Goal: Information Seeking & Learning: Learn about a topic

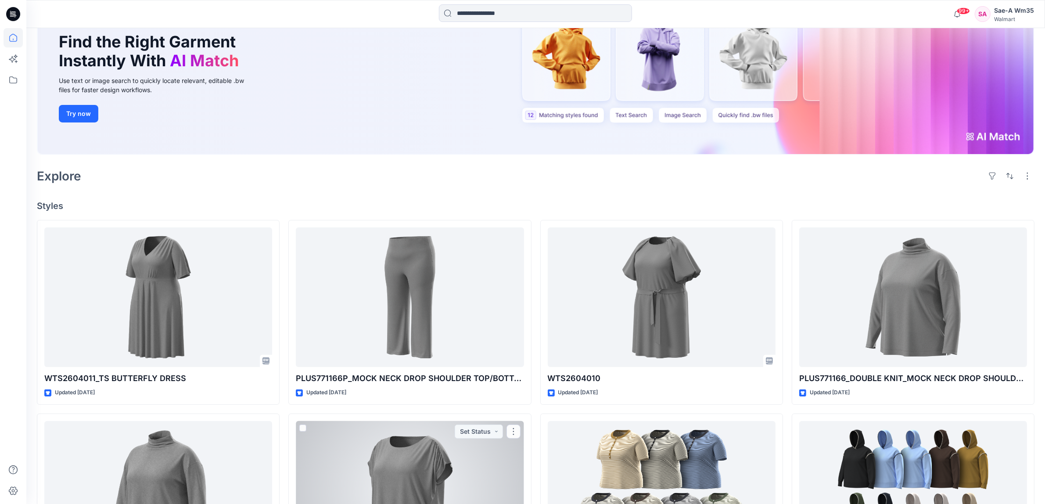
scroll to position [534, 0]
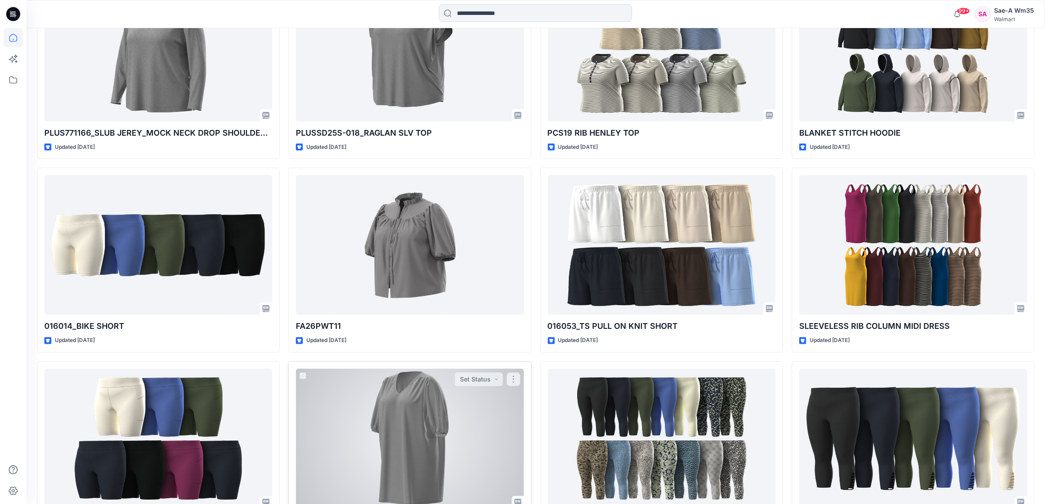
click at [404, 437] on div at bounding box center [410, 439] width 228 height 140
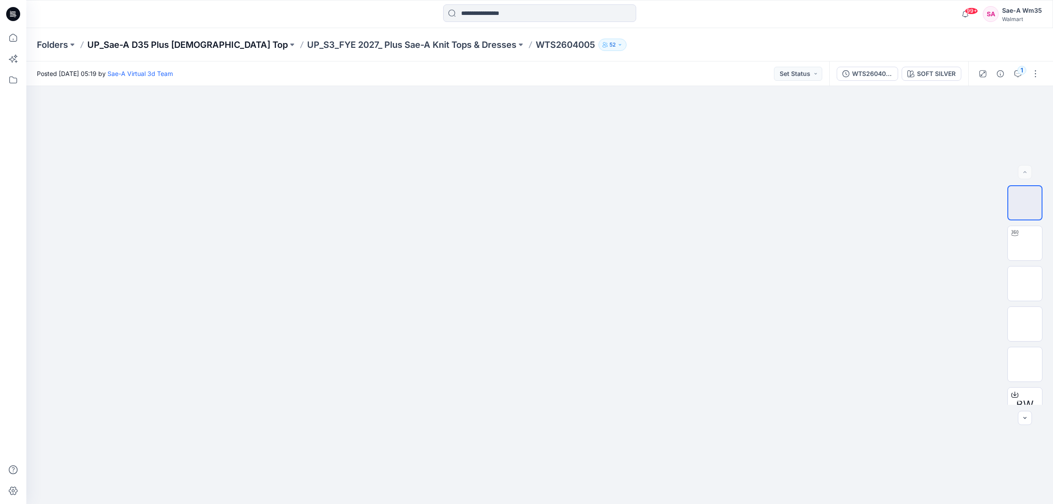
click at [193, 49] on p "UP_Sae-A D35 Plus [DEMOGRAPHIC_DATA] Top" at bounding box center [187, 45] width 201 height 12
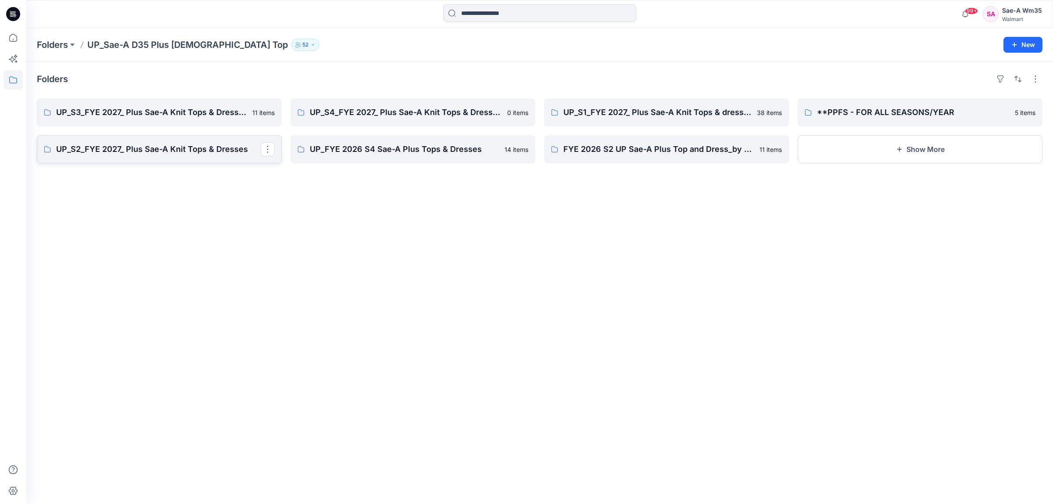
click at [88, 149] on p "UP_S2_FYE 2027_ Plus Sae-A Knit Tops & Dresses" at bounding box center [158, 149] width 204 height 12
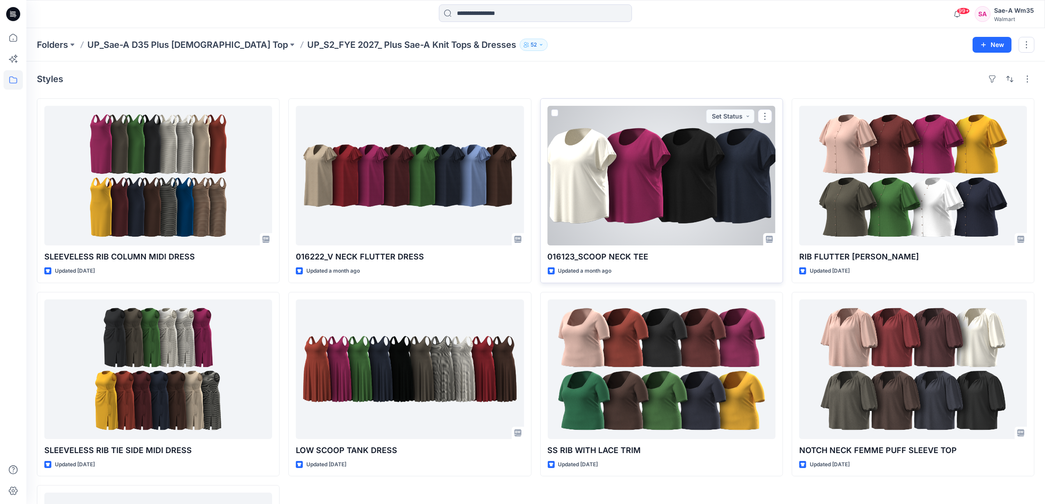
click at [683, 207] on div at bounding box center [662, 176] width 228 height 140
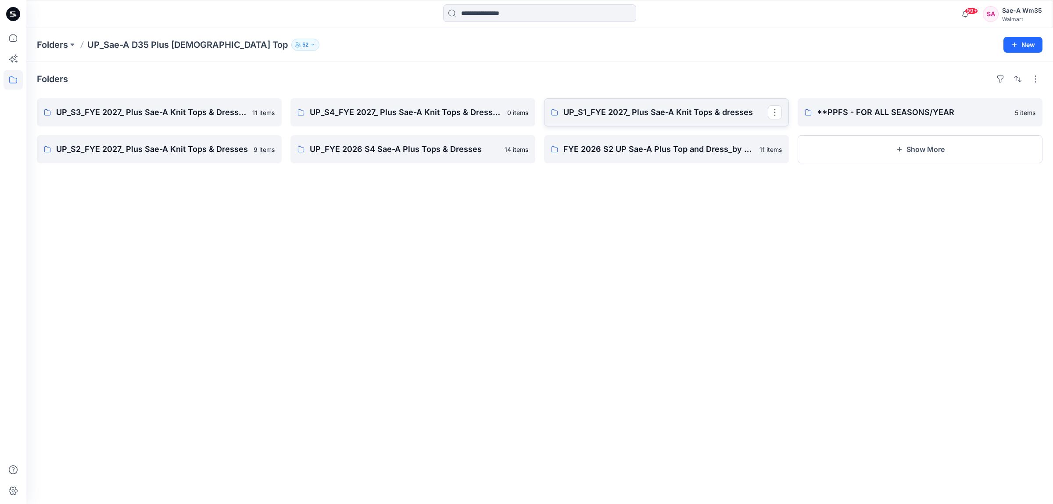
click at [695, 118] on p "UP_S1_FYE 2027_ Plus Sae-A Knit Tops & dresses" at bounding box center [665, 112] width 204 height 12
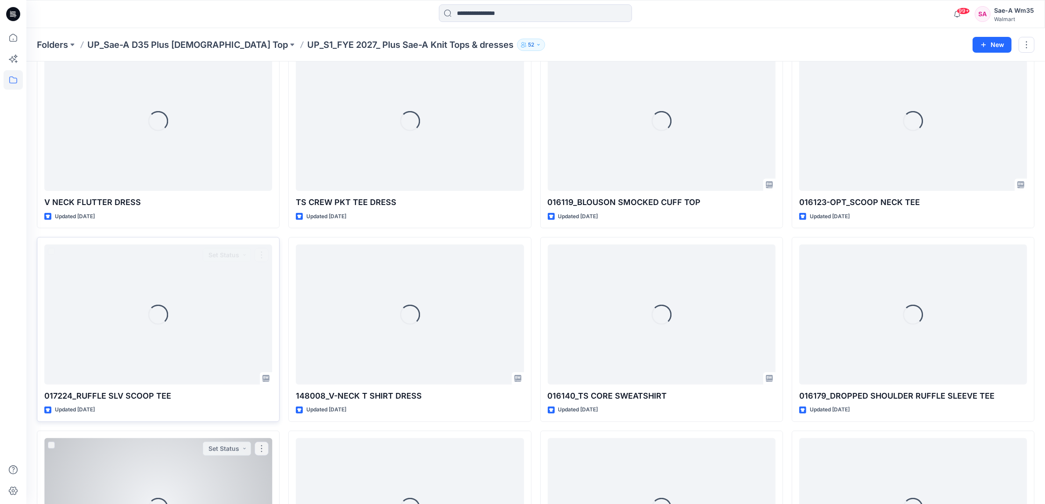
scroll to position [646, 0]
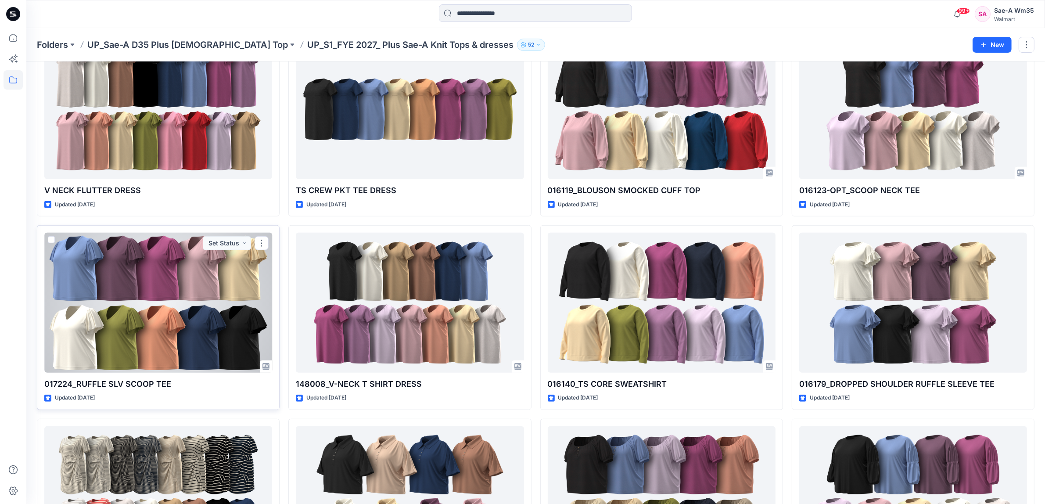
click at [176, 339] on div at bounding box center [158, 303] width 228 height 140
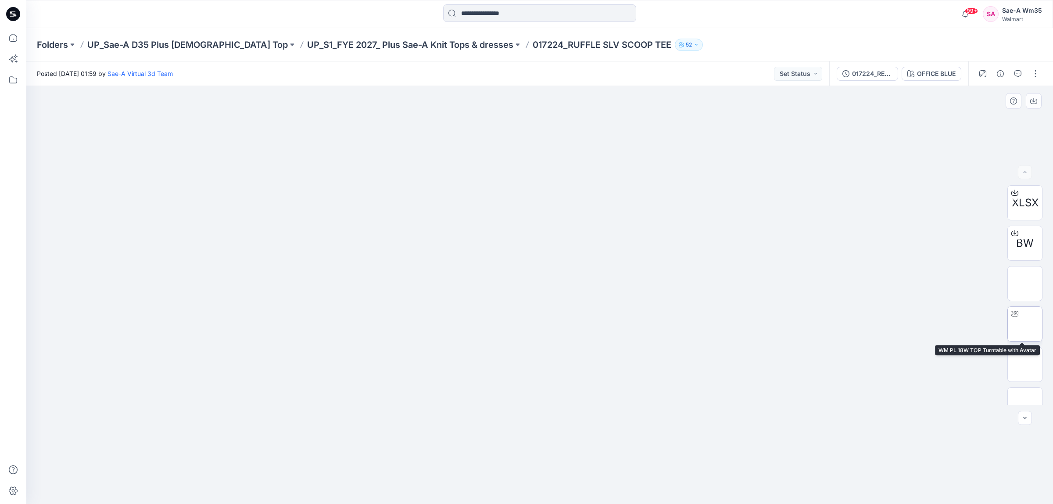
click at [1025, 324] on img at bounding box center [1025, 324] width 0 height 0
drag, startPoint x: 989, startPoint y: 375, endPoint x: 729, endPoint y: 401, distance: 261.4
click at [982, 376] on div at bounding box center [539, 295] width 1027 height 418
drag, startPoint x: 526, startPoint y: 315, endPoint x: 410, endPoint y: 315, distance: 115.4
click at [410, 315] on div at bounding box center [539, 295] width 1027 height 418
